Goal: Transaction & Acquisition: Register for event/course

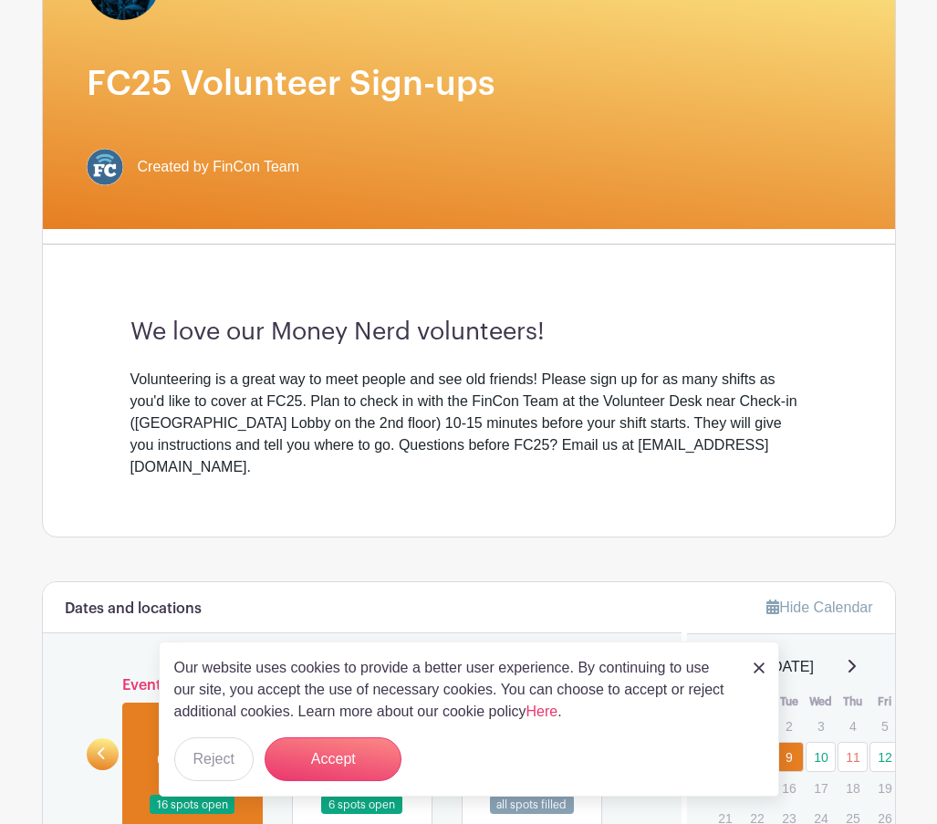
scroll to position [274, 0]
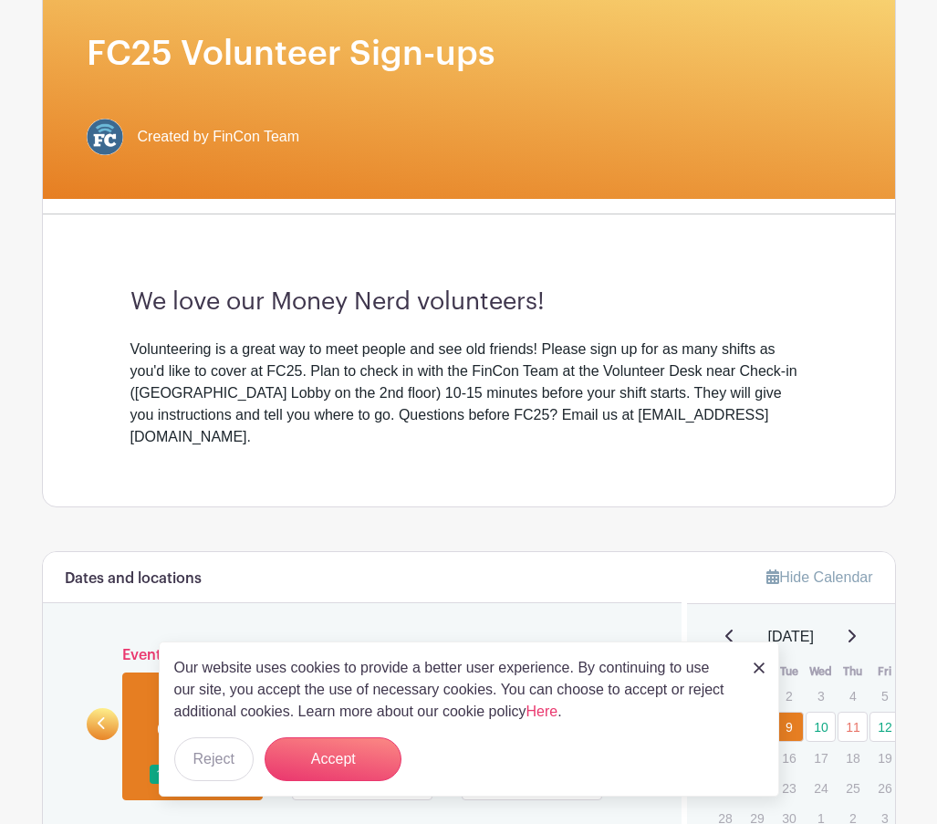
click at [762, 665] on img at bounding box center [759, 667] width 11 height 11
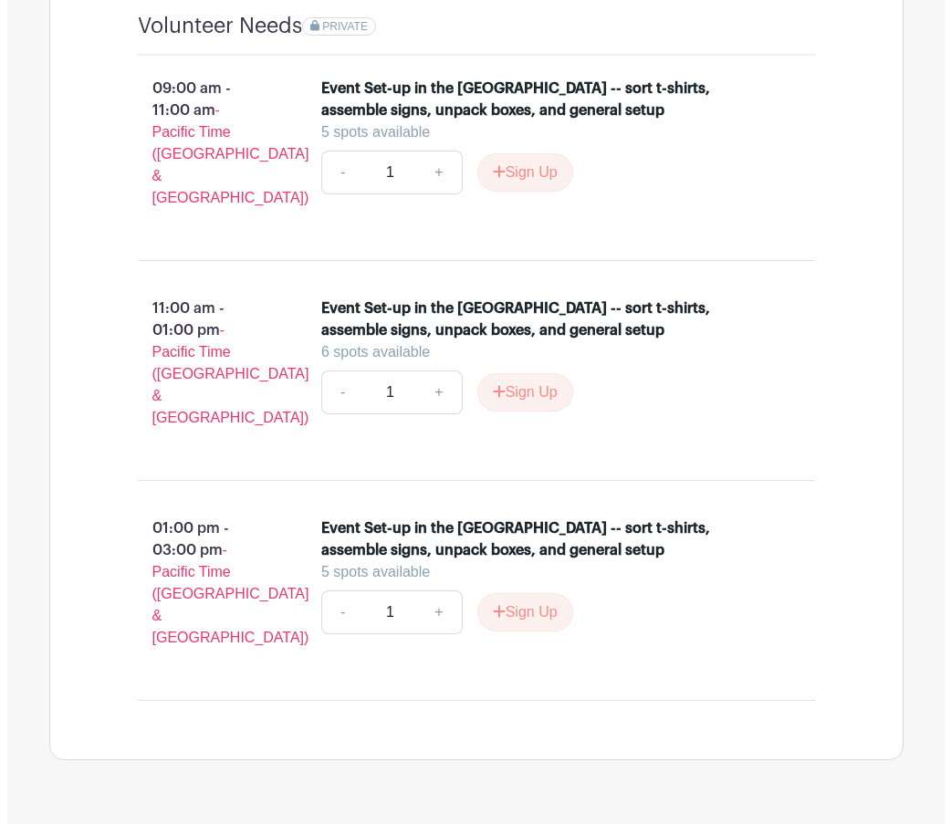
scroll to position [1315, 0]
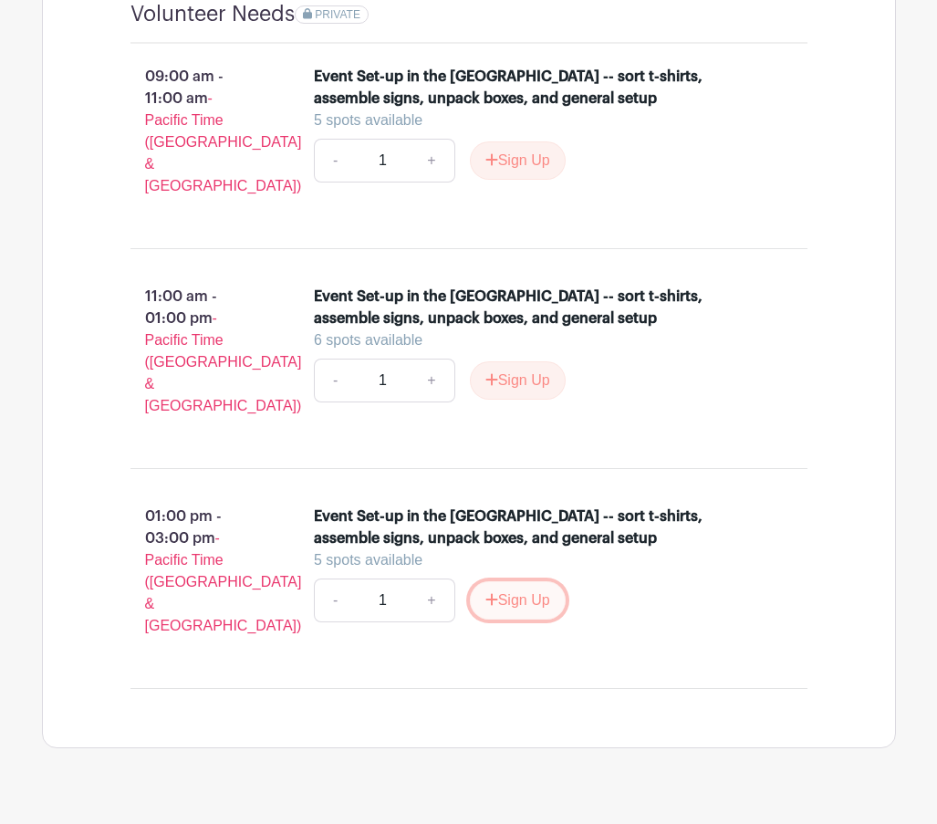
click at [516, 581] on button "Sign Up" at bounding box center [518, 600] width 96 height 38
click at [516, 581] on div "Sign Up" at bounding box center [510, 600] width 110 height 38
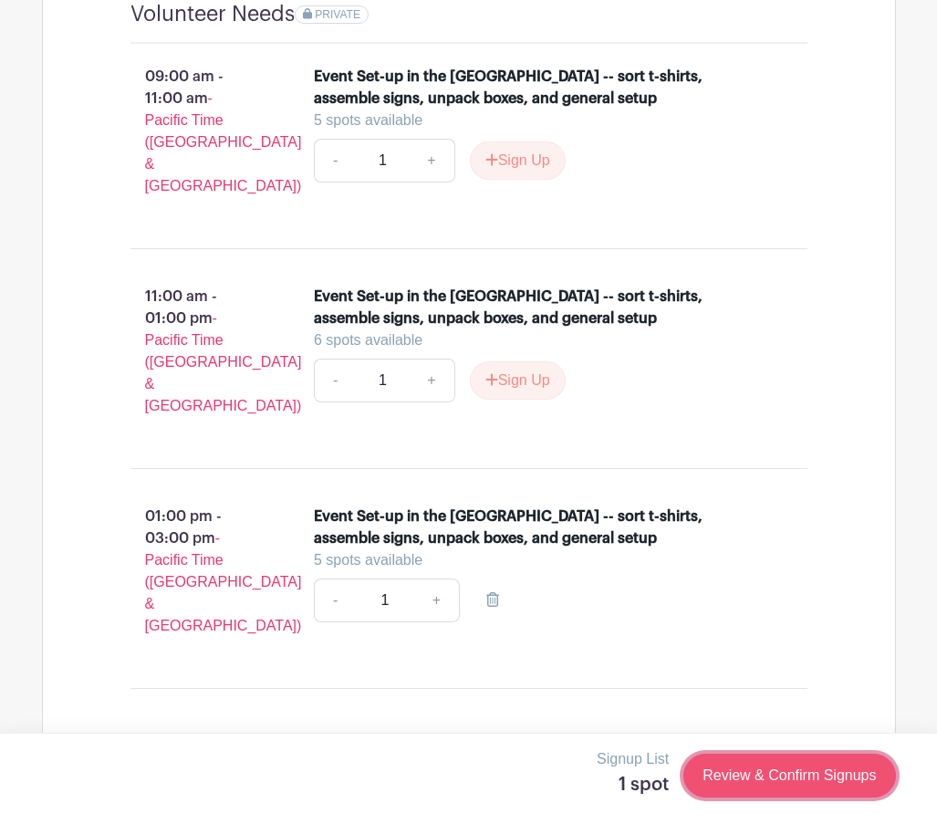
click at [821, 767] on link "Review & Confirm Signups" at bounding box center [789, 776] width 212 height 44
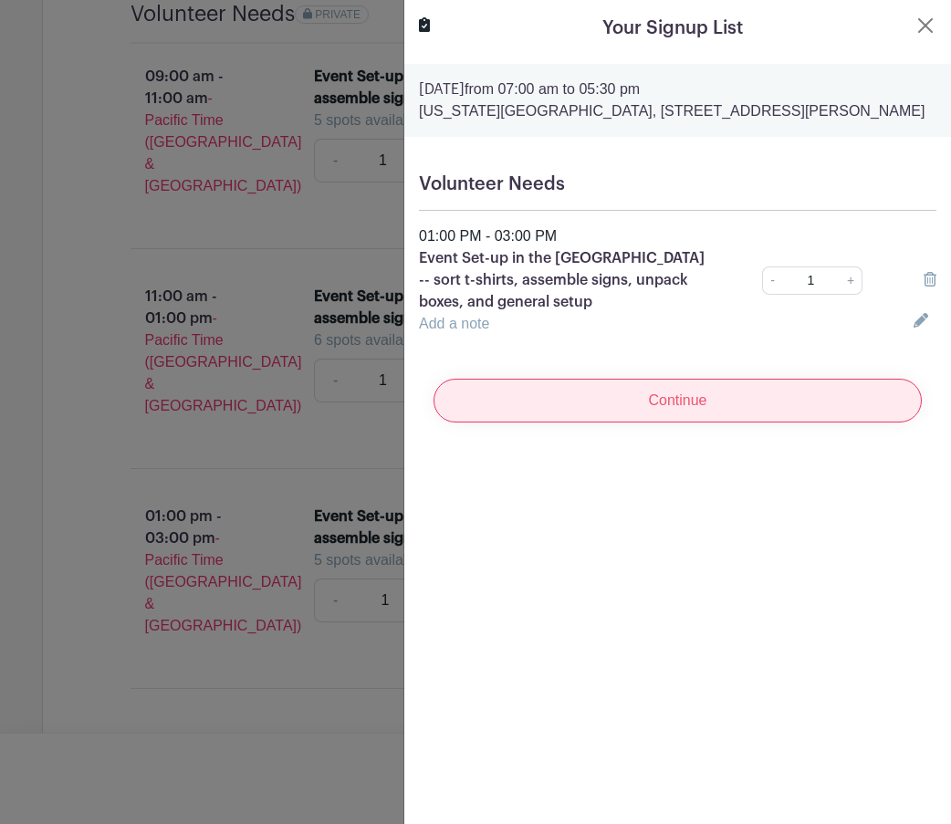
click at [690, 417] on input "Continue" at bounding box center [677, 401] width 488 height 44
click at [690, 417] on div "Continue" at bounding box center [677, 400] width 517 height 73
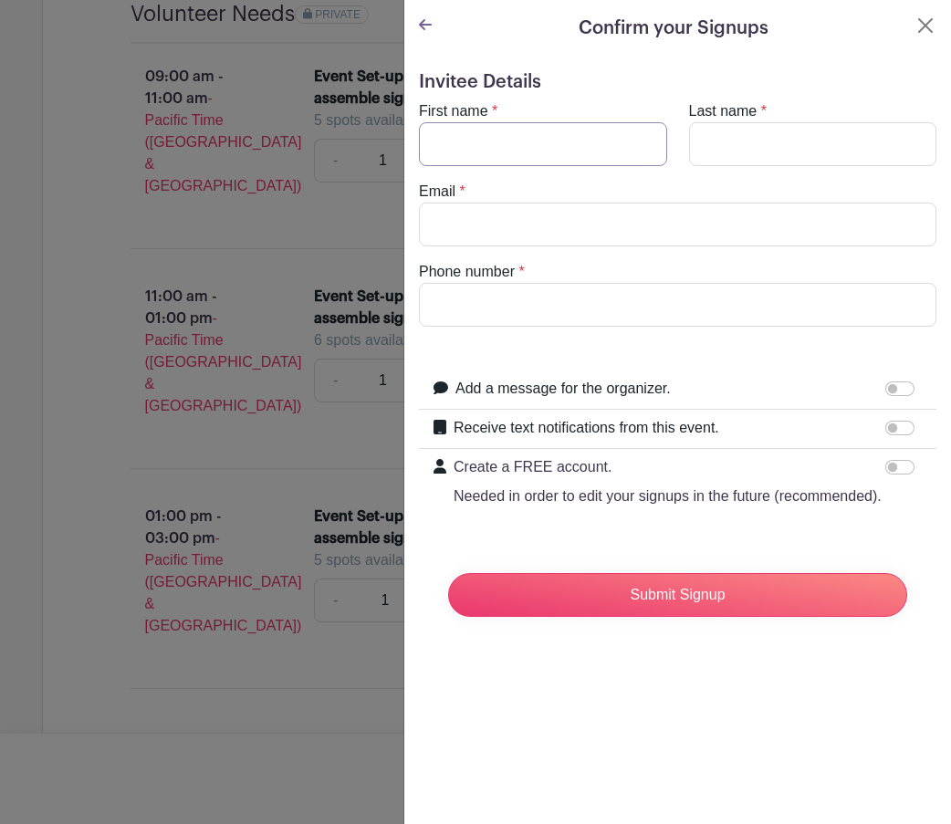
click at [508, 147] on input "First name" at bounding box center [543, 144] width 248 height 44
type input "LaToya"
type input "Parnell"
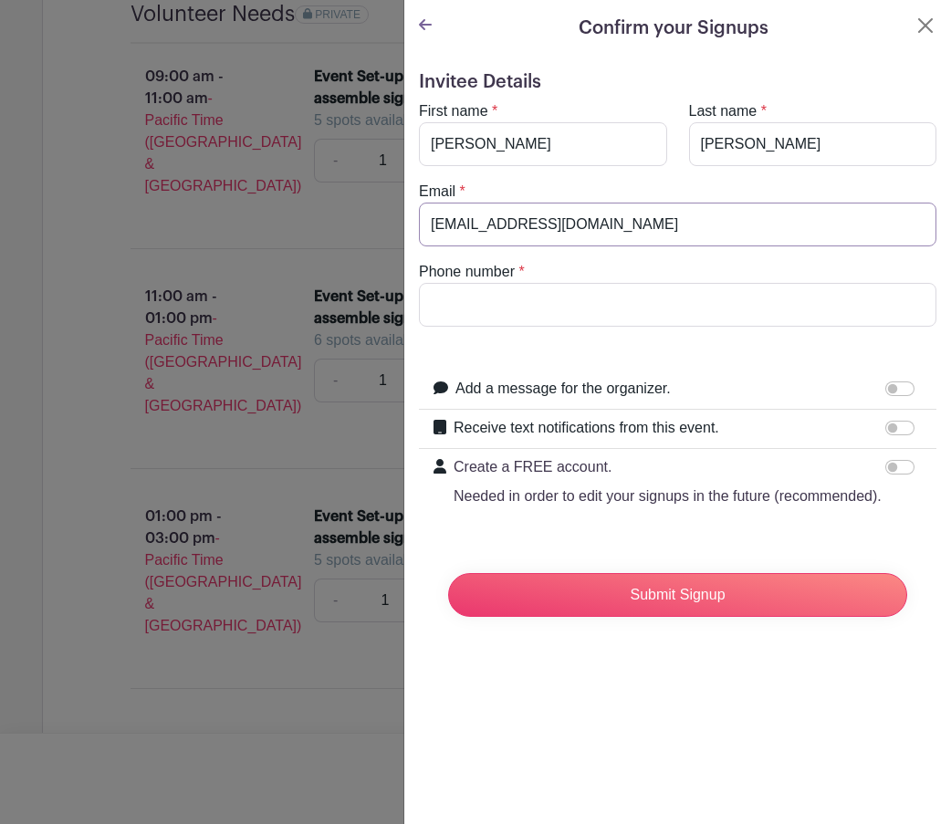
drag, startPoint x: 607, startPoint y: 217, endPoint x: 269, endPoint y: 215, distance: 337.6
click at [269, 792] on div "Signup List 1 spot Review & Confirm Signups Confirm your Signups Invitee Detail…" at bounding box center [469, 792] width 854 height 0
drag, startPoint x: 595, startPoint y: 224, endPoint x: 382, endPoint y: 223, distance: 212.6
click at [382, 792] on div "Signup List 1 spot Review & Confirm Signups Confirm your Signups Invitee Detail…" at bounding box center [469, 792] width 854 height 0
type input "lkp5@georgetown.edu"
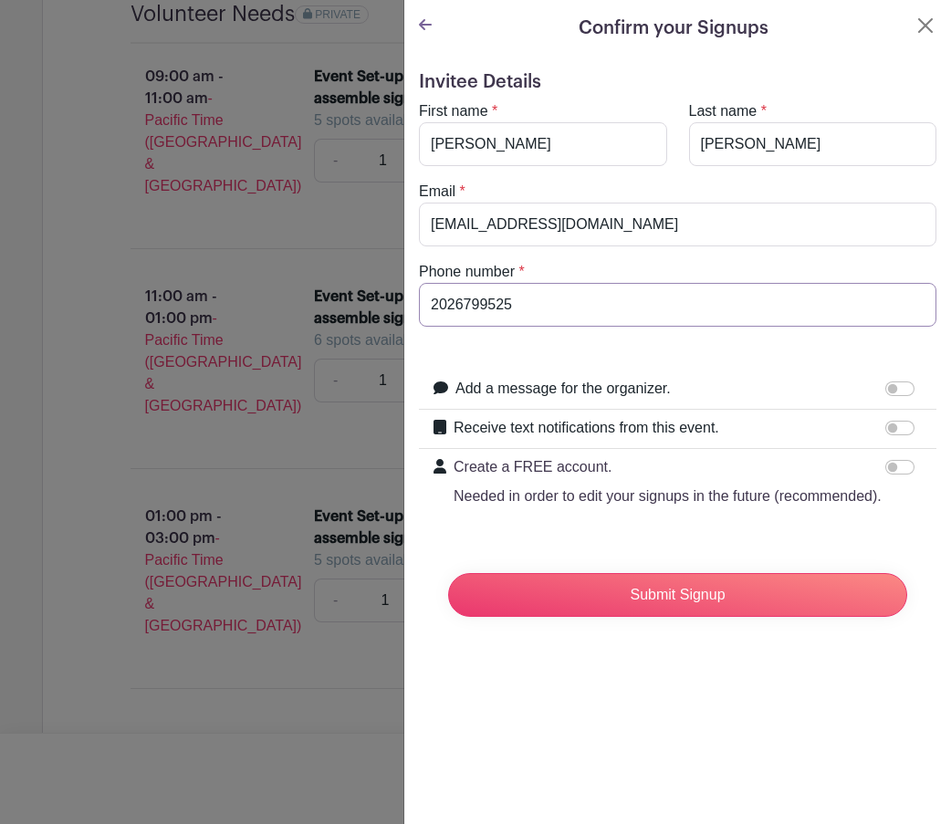
click at [433, 302] on input "2026799525" at bounding box center [677, 305] width 517 height 44
type input "(202) 679-9525"
click at [885, 426] on input "Receive text notifications from this event." at bounding box center [899, 428] width 29 height 15
checkbox input "true"
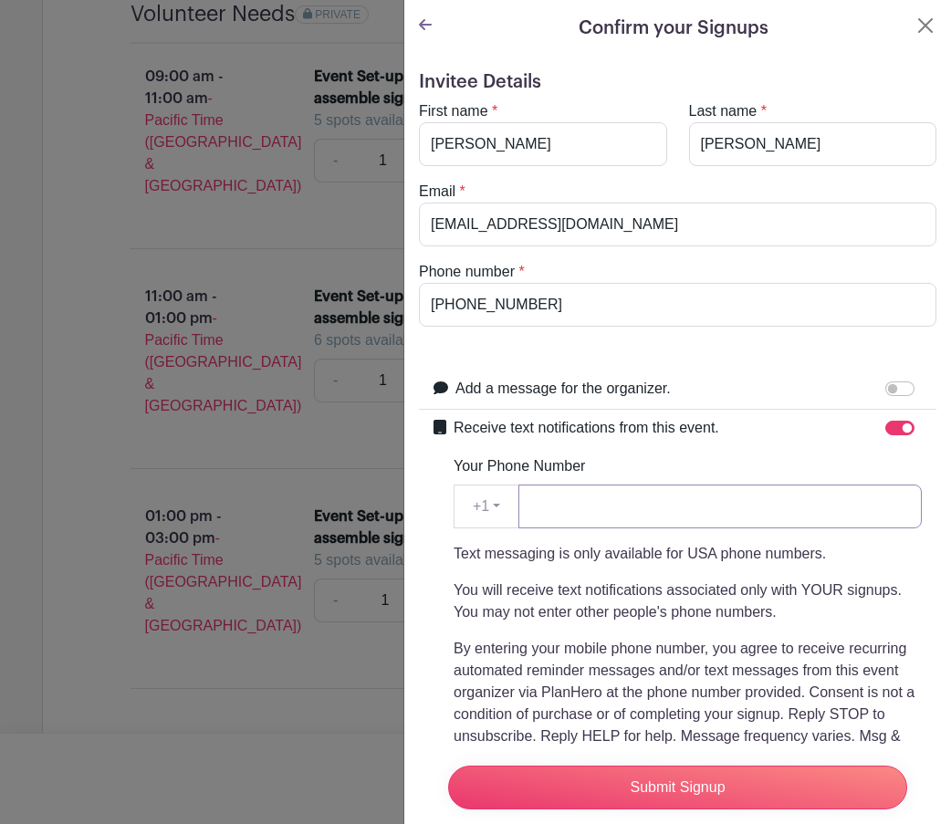
click at [585, 502] on input "Your Phone Number" at bounding box center [719, 507] width 403 height 44
type input "2026799525"
click at [885, 385] on input "Add a message for the organizer." at bounding box center [899, 388] width 29 height 15
checkbox input "true"
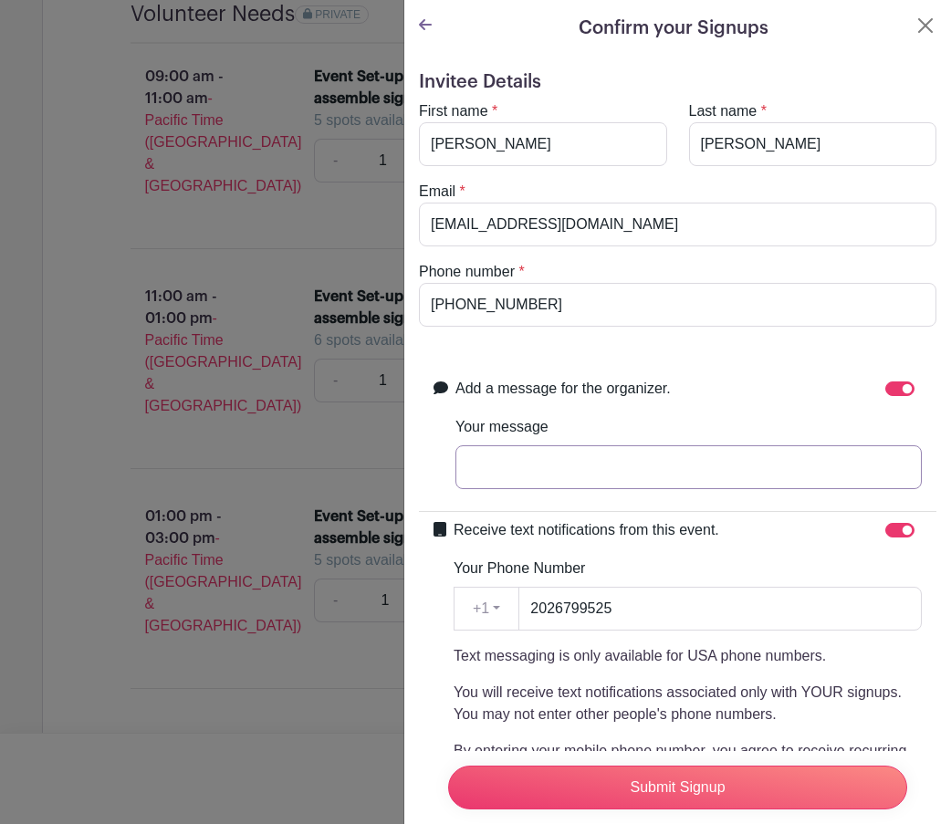
click at [476, 474] on input "Your message" at bounding box center [688, 467] width 466 height 44
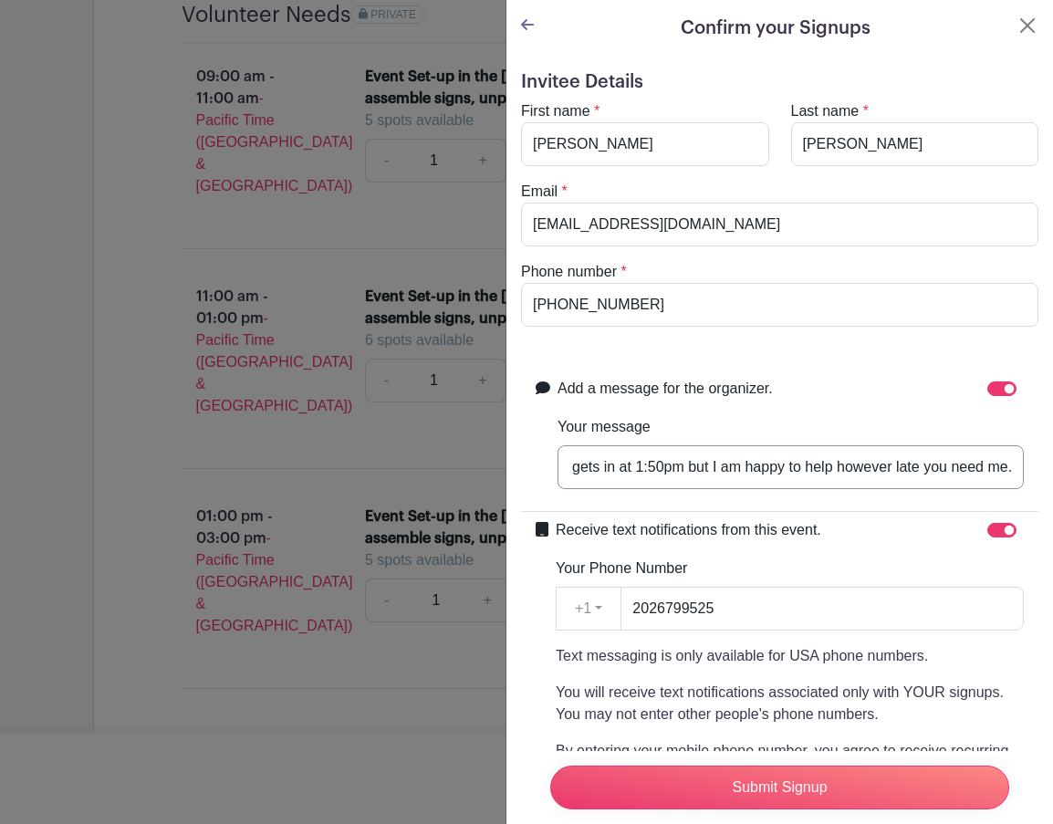
scroll to position [0, 73]
click at [636, 463] on input "My flight gets in at 1:50pm but I am happy to help however late you need me." at bounding box center [791, 467] width 466 height 44
drag, startPoint x: 637, startPoint y: 467, endPoint x: 538, endPoint y: 468, distance: 98.6
click at [538, 468] on div "Add a message for the organizer. Your message My flight gets in at 1:50pm but I…" at bounding box center [780, 441] width 488 height 126
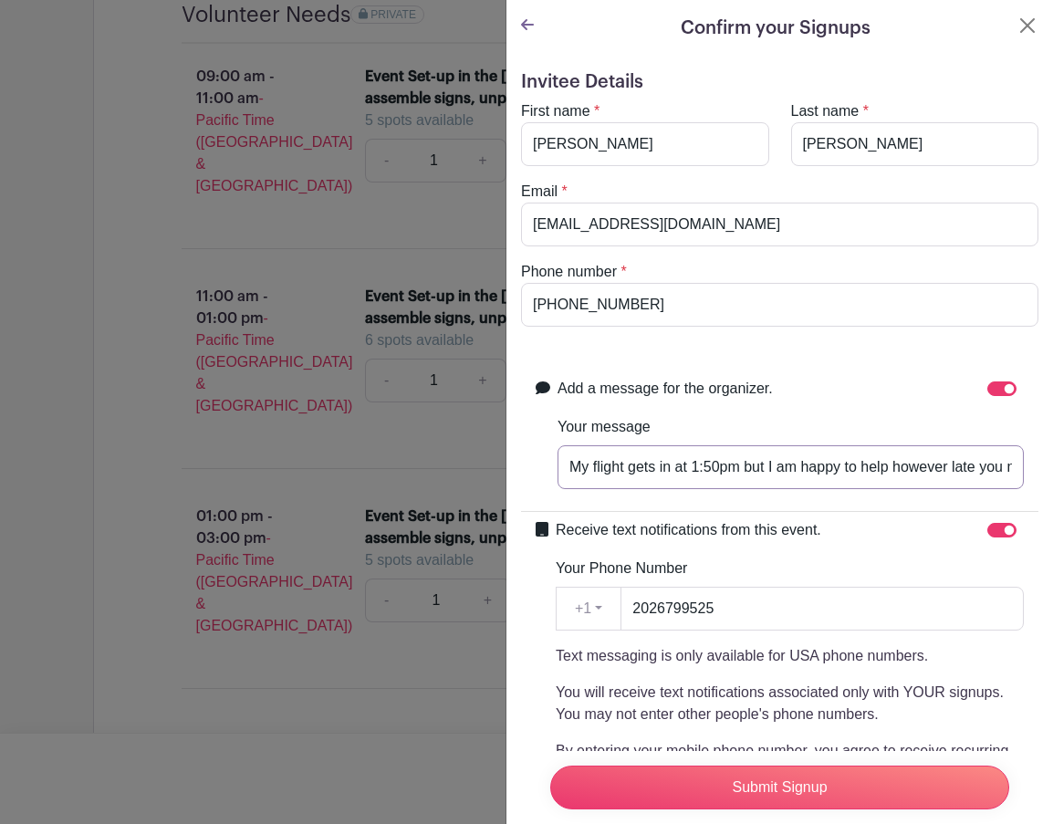
click at [615, 463] on input "My flight gets in at 1:50pm but I am happy to help however late you need me." at bounding box center [791, 467] width 466 height 44
click at [739, 465] on input "My flight gets in at 1:50pm but I am happy to help however late you need me." at bounding box center [791, 467] width 466 height 44
drag, startPoint x: 779, startPoint y: 465, endPoint x: 993, endPoint y: 464, distance: 213.5
click at [936, 464] on input "My flight gets in at 1:50pm, so I'll be a little late, but I am happy to help h…" at bounding box center [791, 467] width 466 height 44
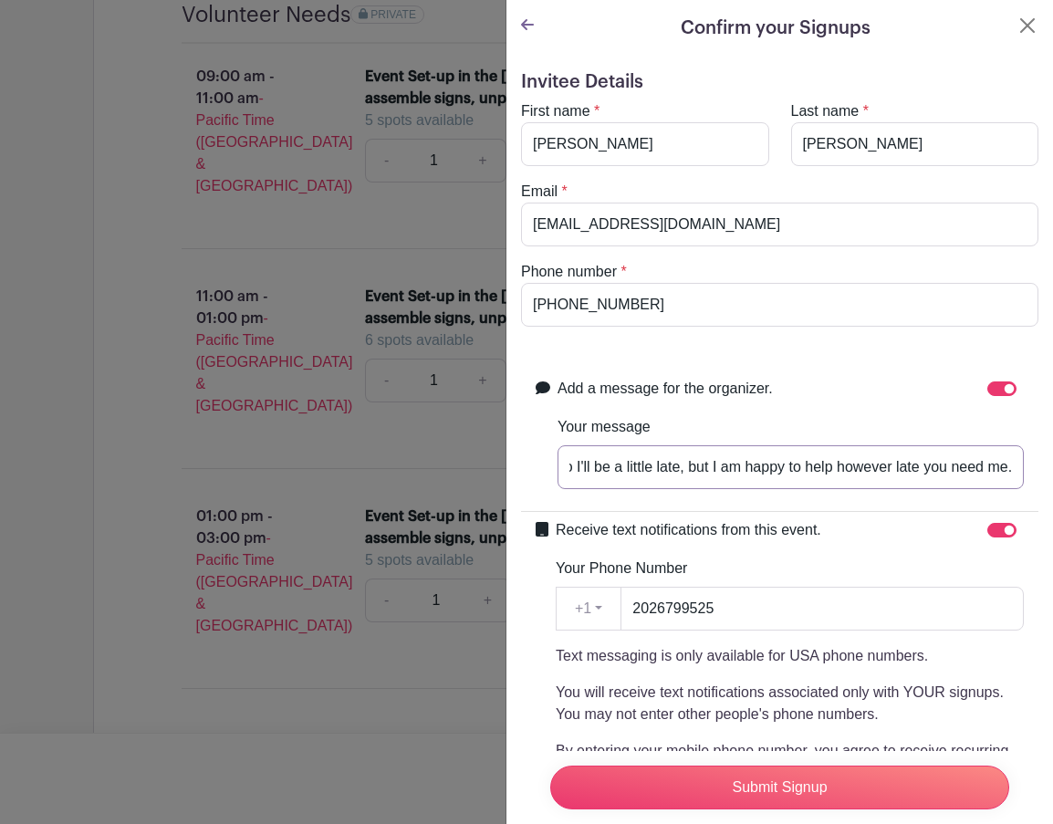
click at [936, 468] on input "My flight gets in at 1:50pm, so I'll be a little late, but I am happy to help h…" at bounding box center [791, 467] width 466 height 44
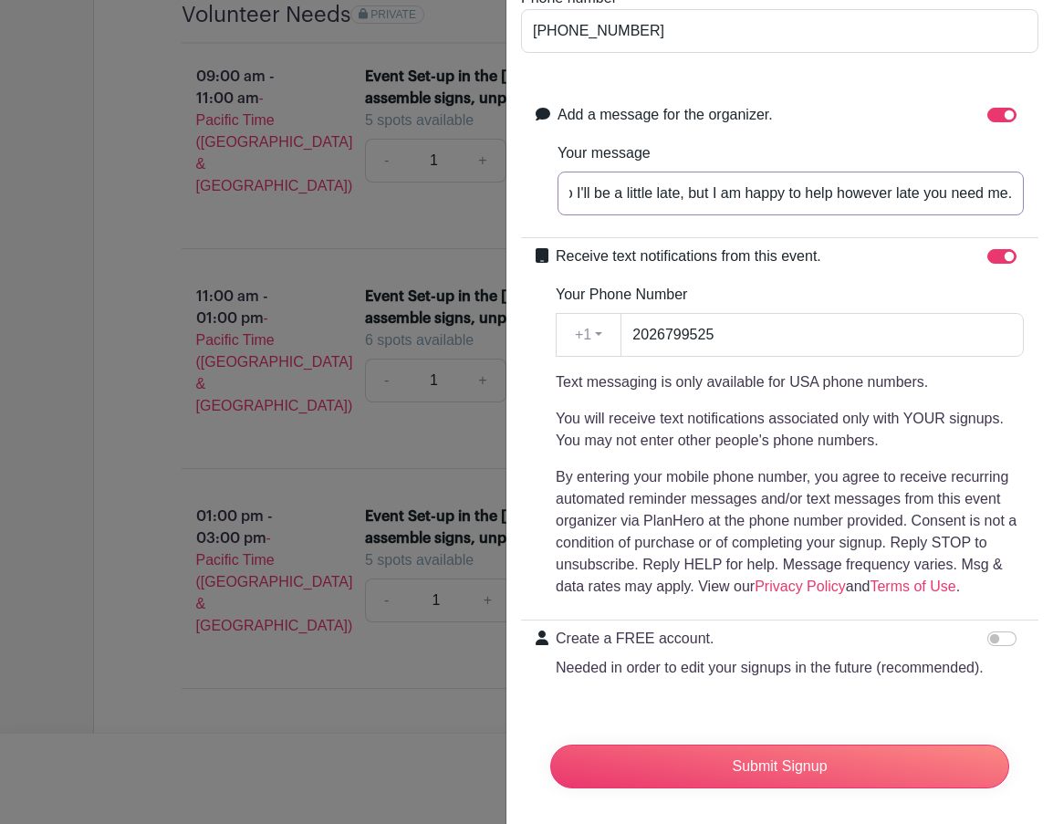
scroll to position [318, 0]
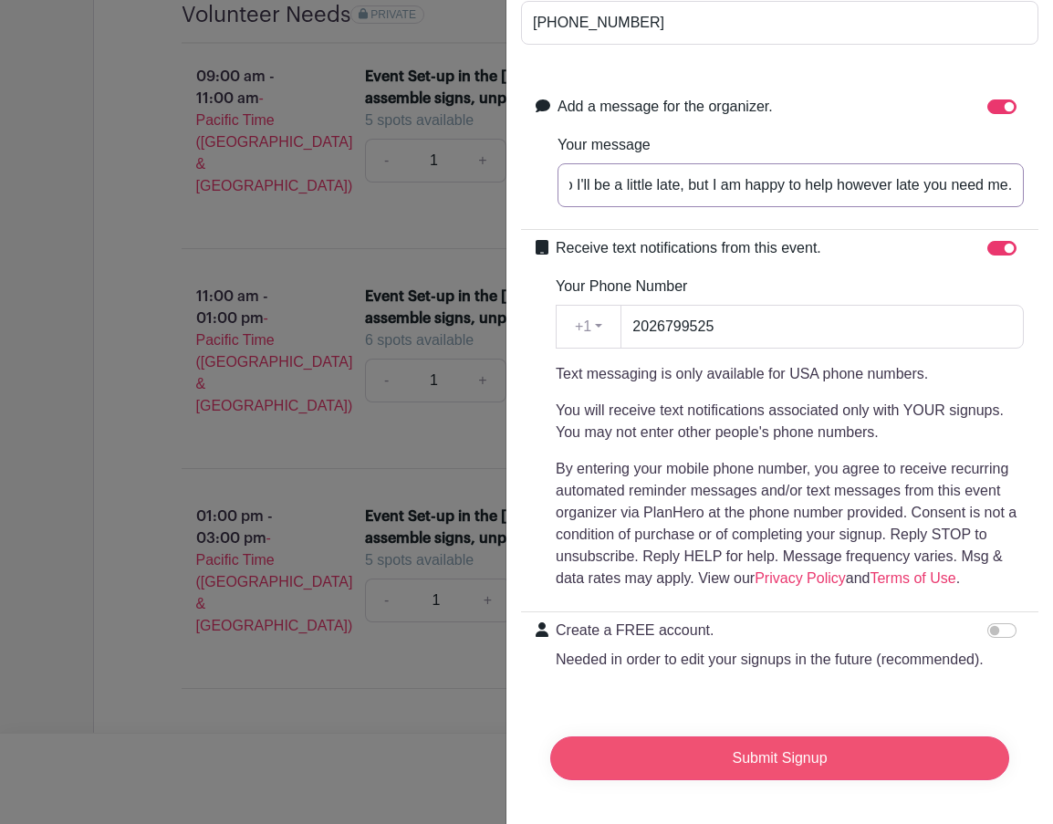
type input "My flight gets in at 1:50pm, so I'll be a little late, but I am happy to help h…"
click at [767, 739] on input "Submit Signup" at bounding box center [779, 758] width 459 height 44
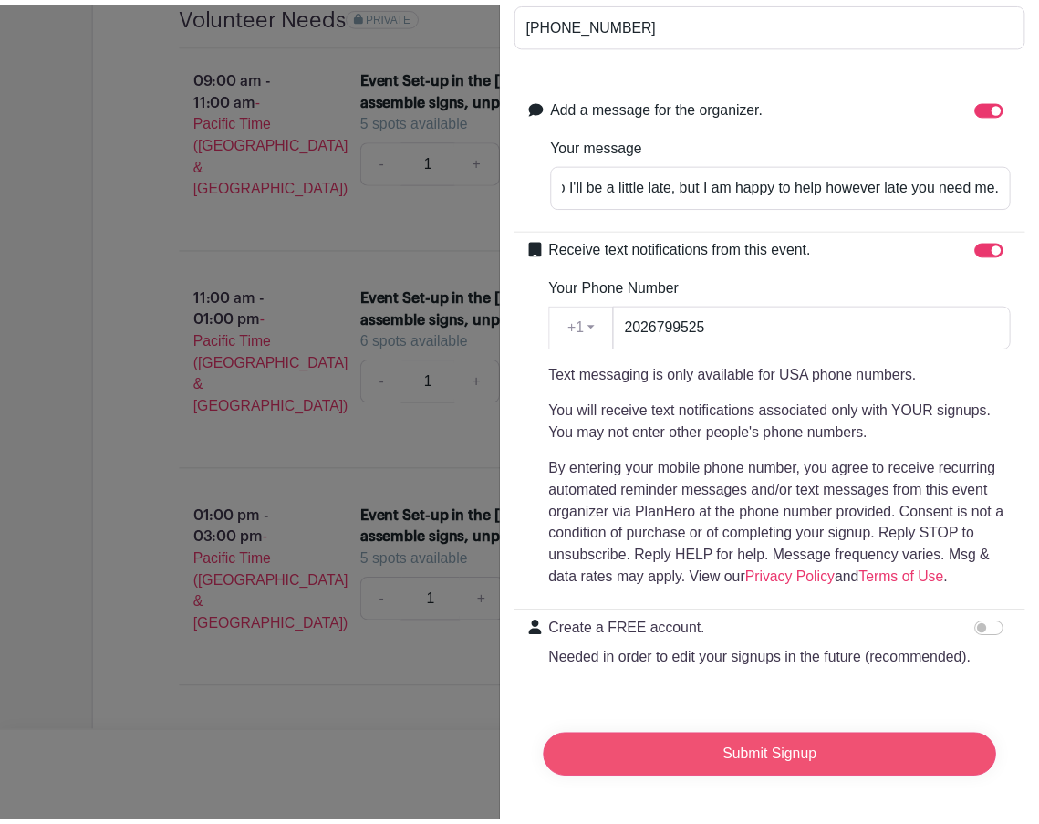
scroll to position [0, 0]
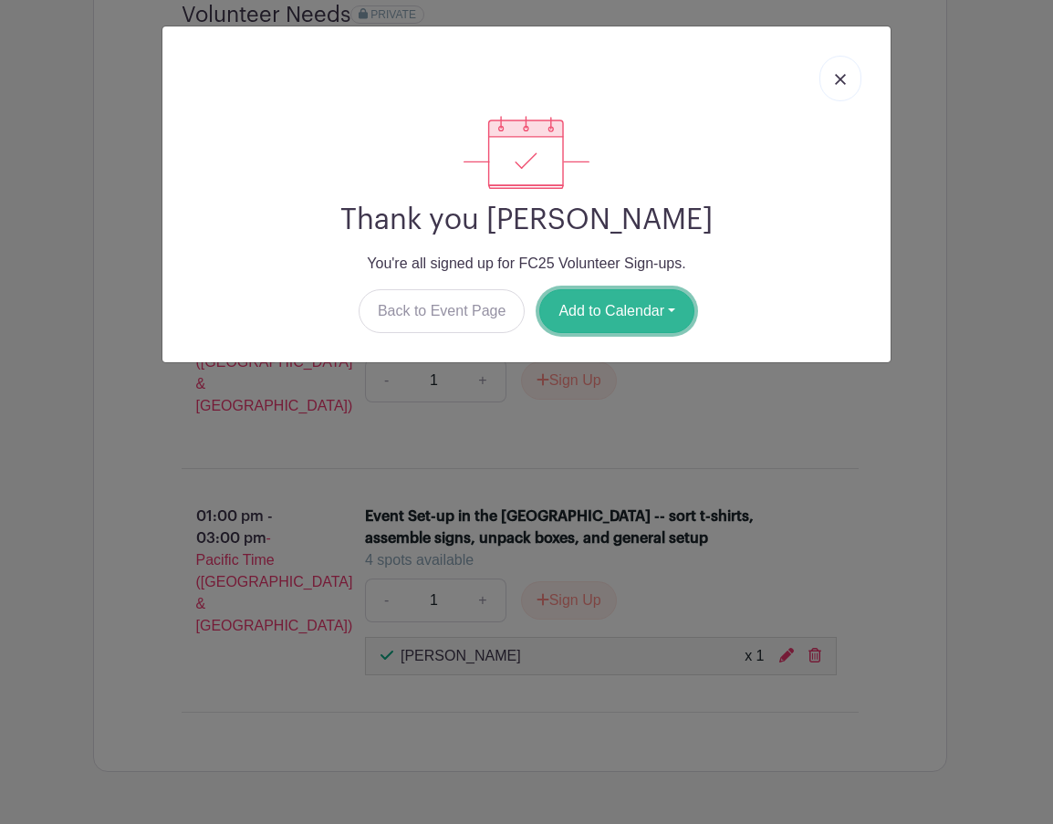
click at [673, 308] on button "Add to Calendar" at bounding box center [616, 311] width 155 height 44
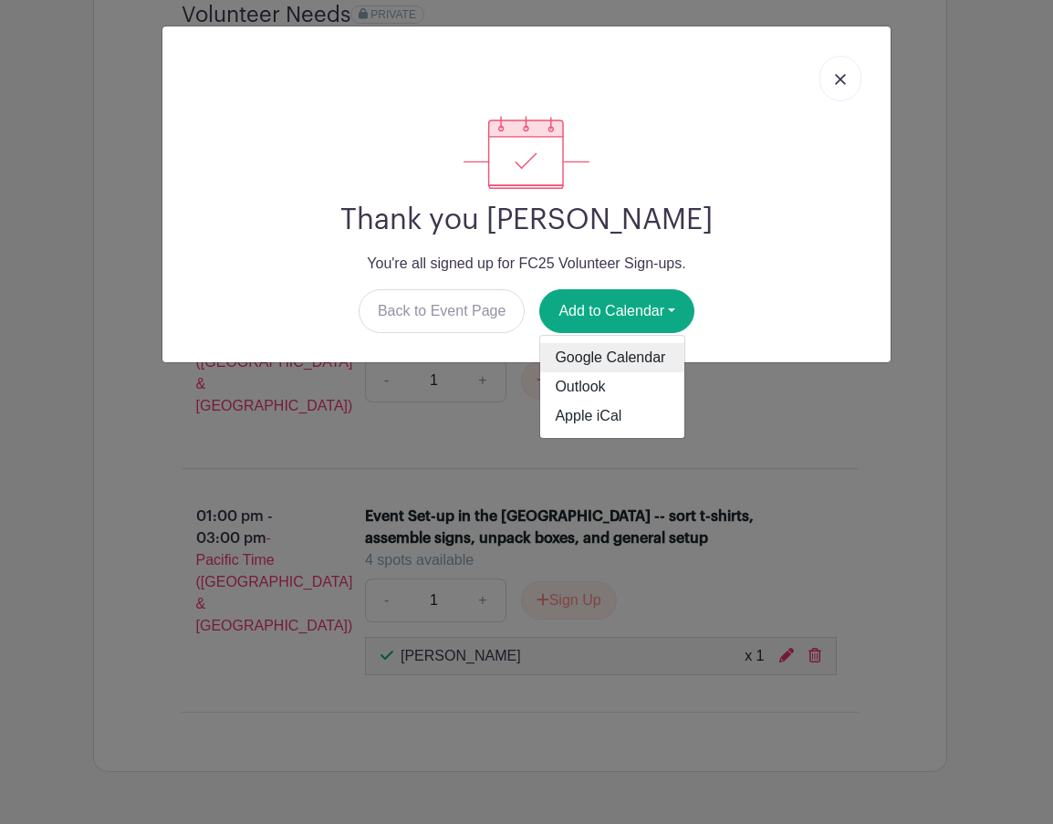
click at [596, 356] on link "Google Calendar" at bounding box center [612, 357] width 144 height 29
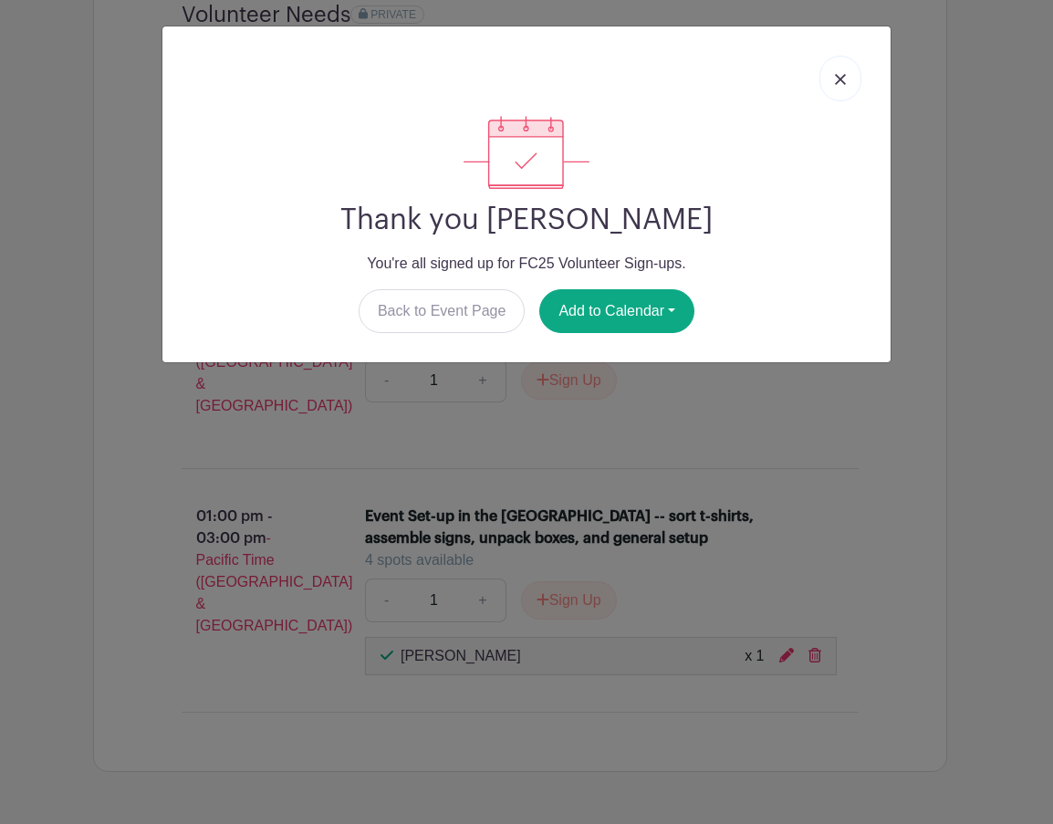
click at [837, 82] on img at bounding box center [840, 79] width 11 height 11
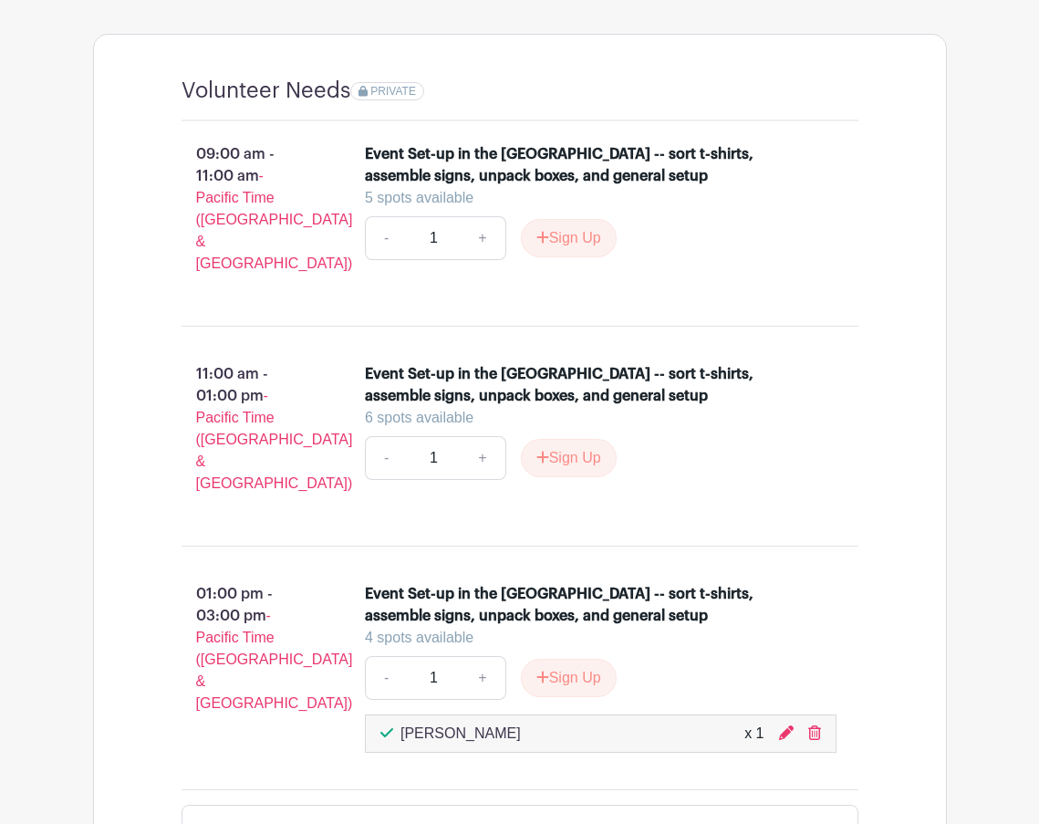
scroll to position [1356, 0]
